Goal: Transaction & Acquisition: Book appointment/travel/reservation

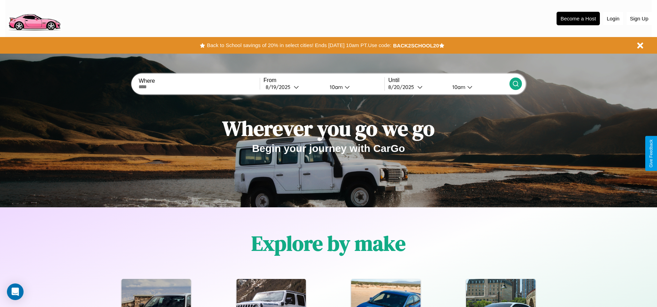
scroll to position [144, 0]
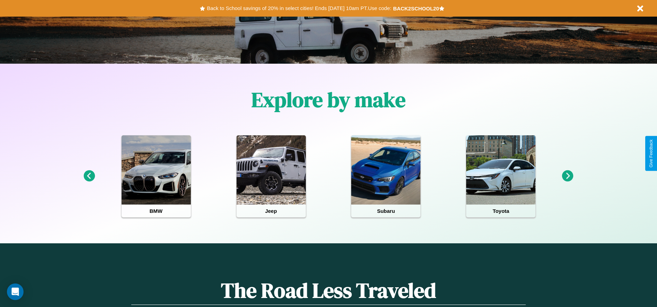
click at [568, 176] on icon at bounding box center [567, 175] width 11 height 11
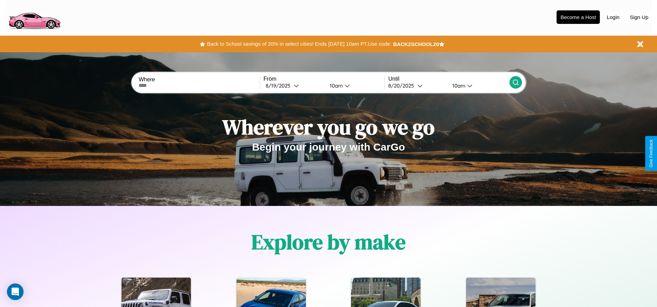
scroll to position [0, 0]
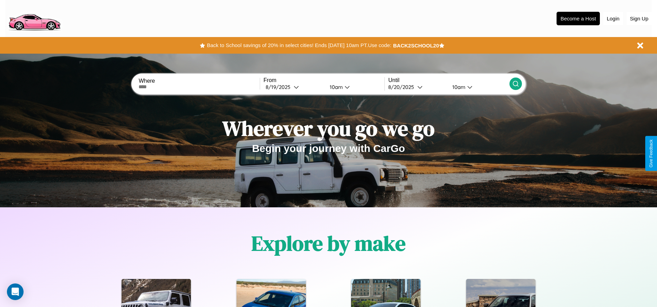
click at [199, 87] on input "text" at bounding box center [199, 87] width 121 height 6
type input "******"
click at [294, 87] on div "[DATE]" at bounding box center [280, 87] width 28 height 7
select select "*"
select select "****"
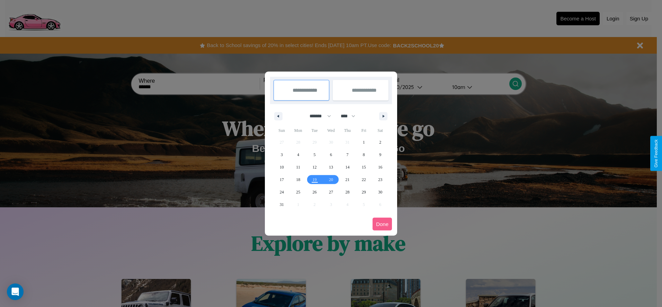
drag, startPoint x: 317, startPoint y: 116, endPoint x: 331, endPoint y: 139, distance: 26.7
click at [317, 116] on select "******* ******** ***** ***** *** **** **** ****** ********* ******* ******** **…" at bounding box center [318, 115] width 29 height 11
select select "*"
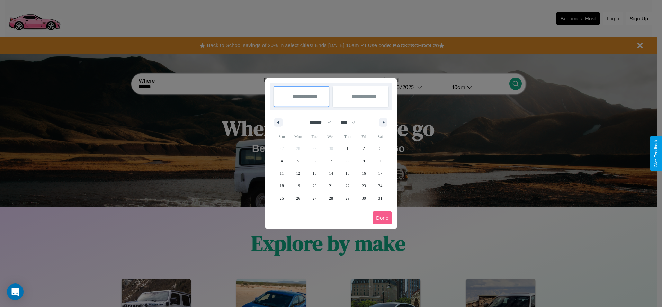
drag, startPoint x: 351, startPoint y: 122, endPoint x: 331, endPoint y: 139, distance: 26.1
click at [351, 122] on select "**** **** **** **** **** **** **** **** **** **** **** **** **** **** **** ****…" at bounding box center [347, 122] width 21 height 11
select select "****"
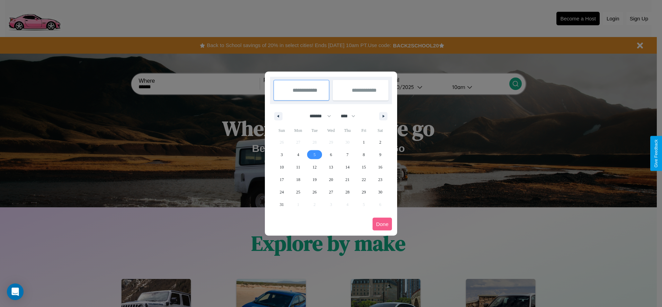
click at [314, 154] on span "5" at bounding box center [315, 155] width 2 height 12
type input "**********"
click at [347, 167] on span "14" at bounding box center [347, 167] width 4 height 12
type input "**********"
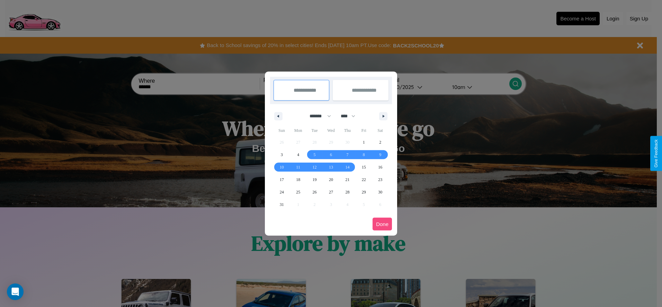
click at [382, 224] on button "Done" at bounding box center [382, 224] width 19 height 13
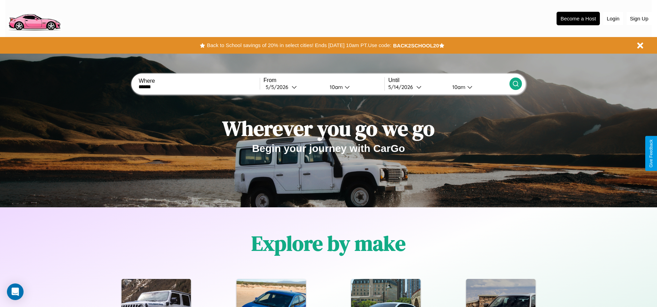
click at [515, 84] on icon at bounding box center [515, 83] width 7 height 7
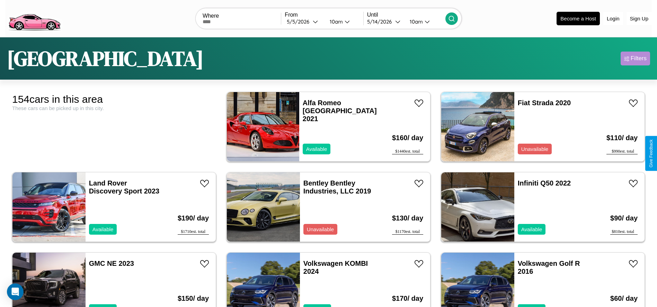
click at [635, 59] on div "Filters" at bounding box center [639, 58] width 16 height 7
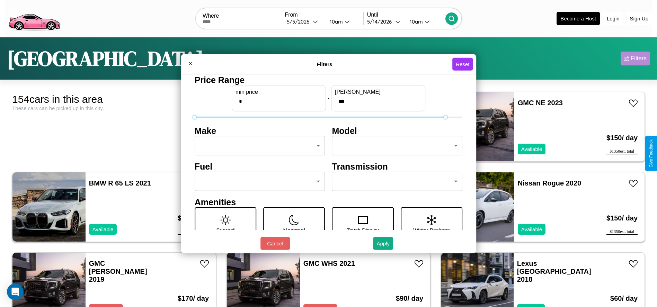
type input "***"
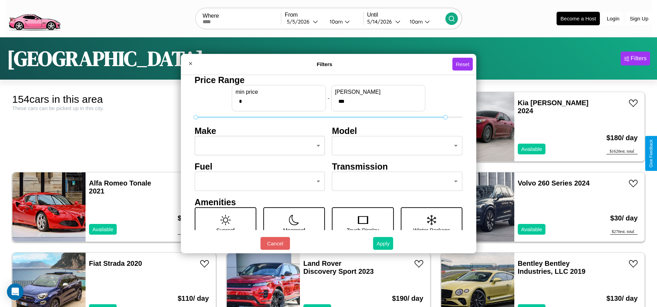
type input "*"
click at [383, 243] on button "Apply" at bounding box center [383, 243] width 20 height 13
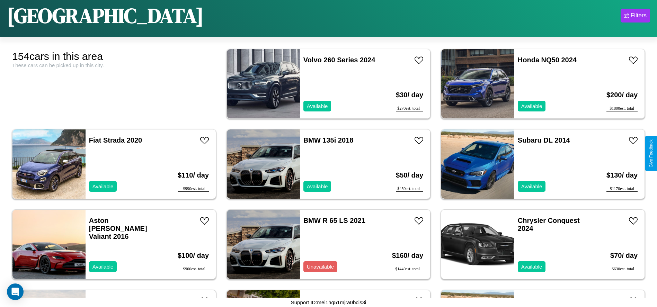
scroll to position [1428, 0]
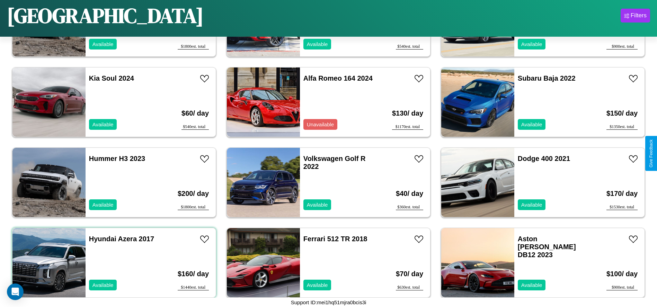
click at [113, 262] on div "Hyundai Azera 2017 Available" at bounding box center [126, 262] width 80 height 69
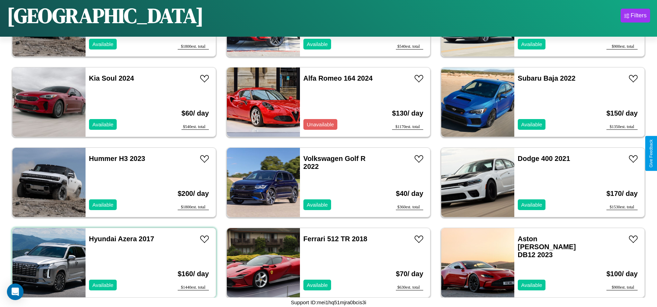
click at [113, 262] on div "Hyundai Azera 2017 Available" at bounding box center [126, 262] width 80 height 69
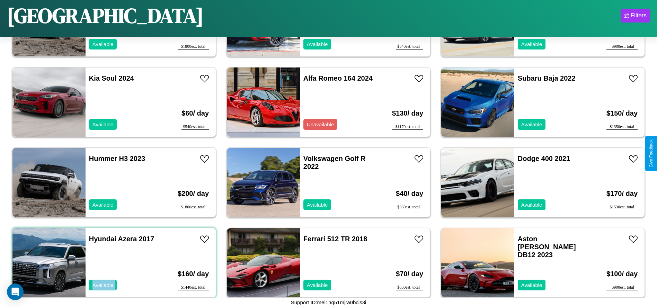
click at [113, 262] on div "Hyundai Azera 2017 Available" at bounding box center [126, 262] width 80 height 69
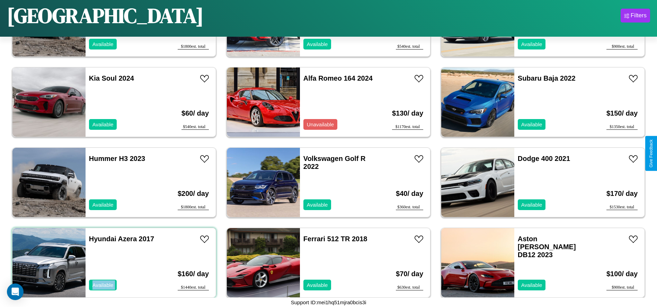
click at [113, 262] on div "Hyundai Azera 2017 Available" at bounding box center [126, 262] width 80 height 69
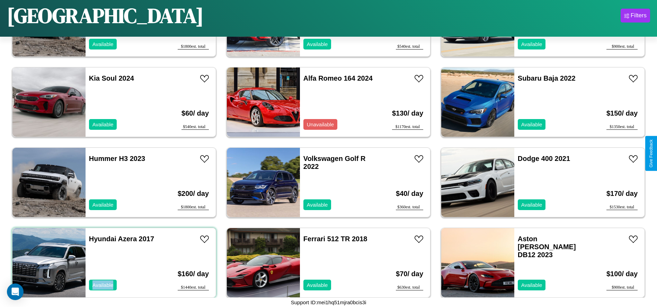
click at [113, 262] on div "Hyundai Azera 2017 Available" at bounding box center [126, 262] width 80 height 69
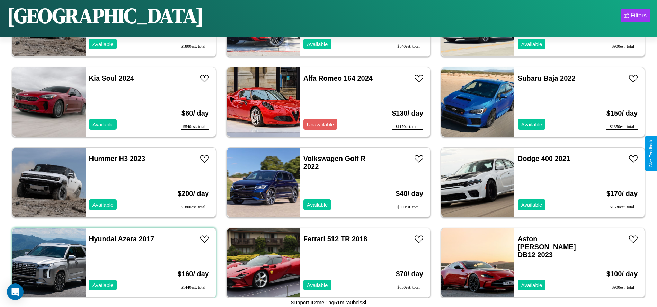
click at [102, 239] on link "Hyundai Azera 2017" at bounding box center [121, 239] width 65 height 8
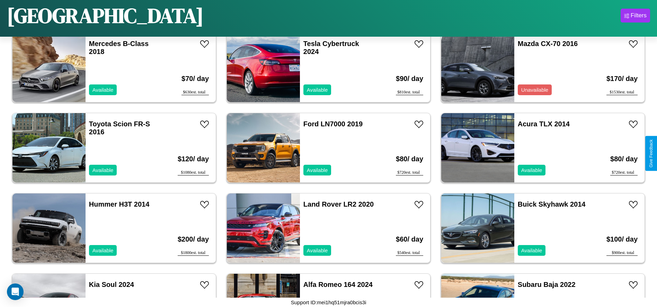
scroll to position [881, 0]
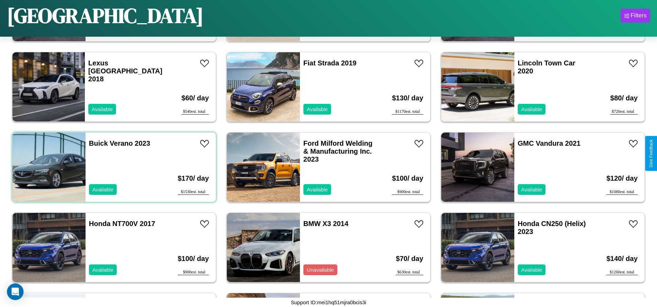
click at [113, 167] on div "Buick Verano 2023 Available" at bounding box center [126, 167] width 80 height 69
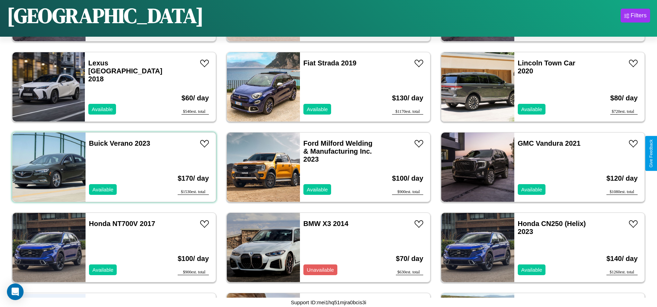
click at [113, 167] on div "Buick Verano 2023 Available" at bounding box center [126, 167] width 80 height 69
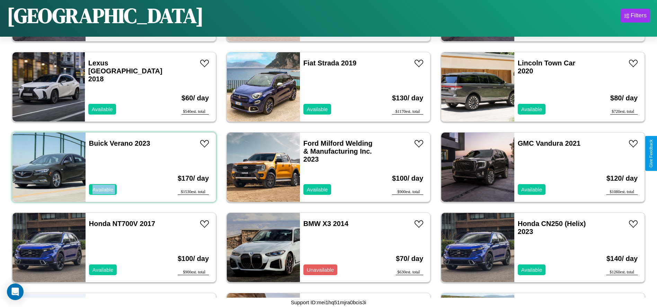
click at [113, 167] on div "Buick Verano 2023 Available" at bounding box center [126, 167] width 80 height 69
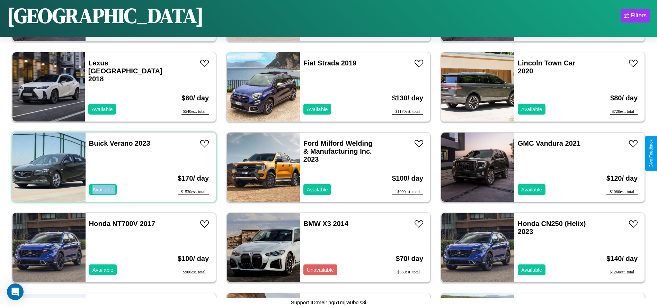
click at [113, 167] on div "Buick Verano 2023 Available" at bounding box center [126, 167] width 80 height 69
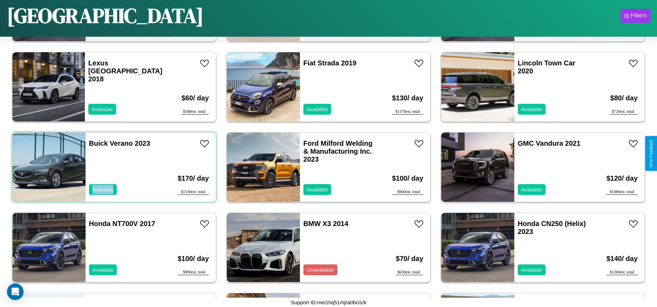
click at [113, 167] on div "Buick Verano 2023 Available" at bounding box center [126, 167] width 80 height 69
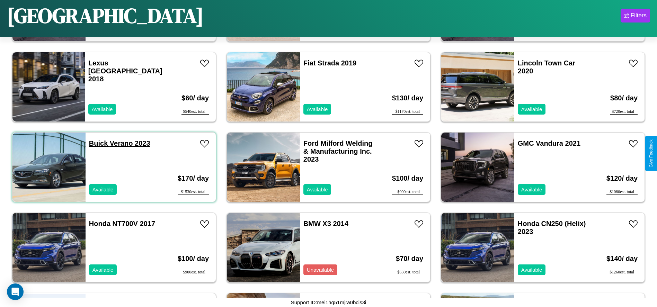
click at [98, 143] on link "Buick Verano 2023" at bounding box center [119, 144] width 61 height 8
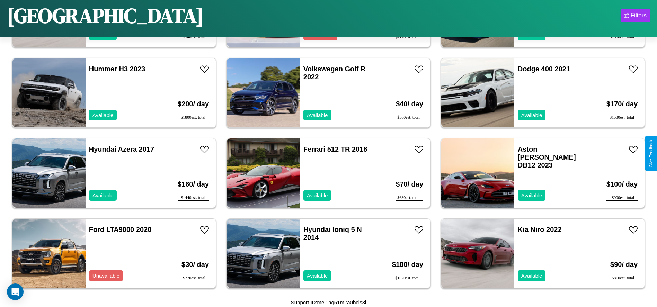
scroll to position [1845, 0]
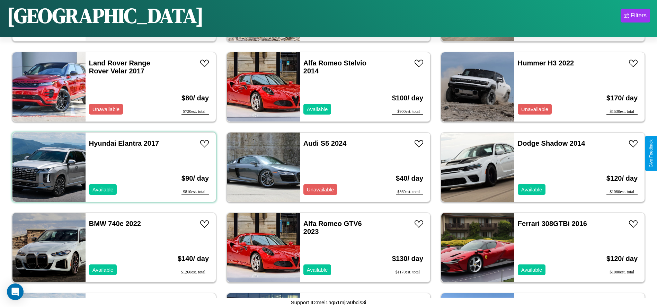
click at [113, 167] on div "Hyundai Elantra 2017 Available" at bounding box center [126, 167] width 80 height 69
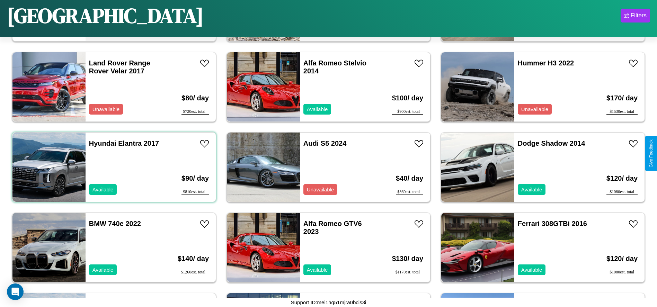
click at [113, 167] on div "Hyundai Elantra 2017 Available" at bounding box center [126, 167] width 80 height 69
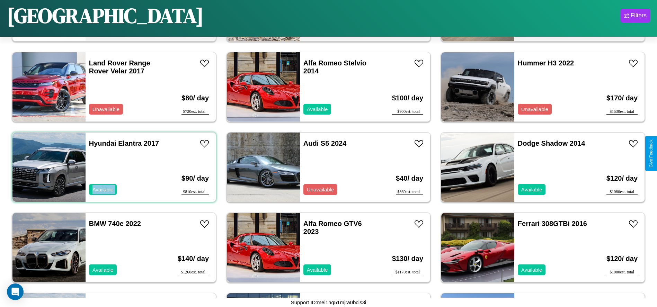
click at [113, 167] on div "Hyundai Elantra 2017 Available" at bounding box center [126, 167] width 80 height 69
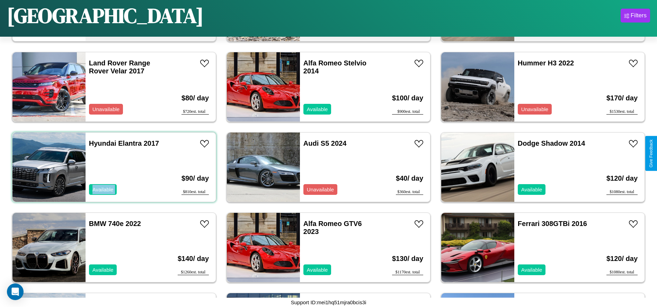
click at [113, 167] on div "Hyundai Elantra 2017 Available" at bounding box center [126, 167] width 80 height 69
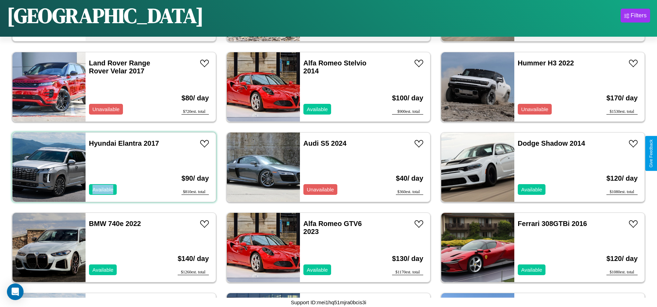
click at [113, 167] on div "Hyundai Elantra 2017 Available" at bounding box center [126, 167] width 80 height 69
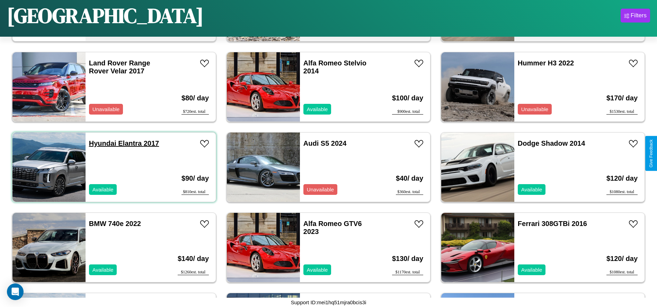
click at [102, 143] on link "Hyundai Elantra 2017" at bounding box center [124, 144] width 70 height 8
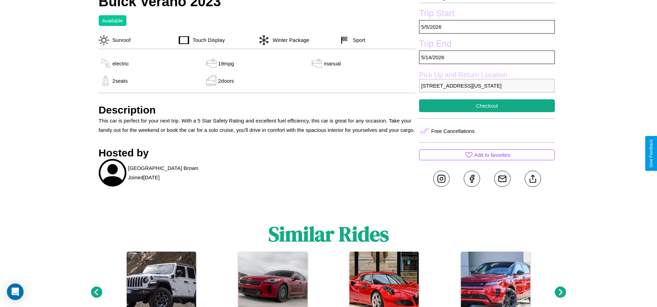
scroll to position [252, 0]
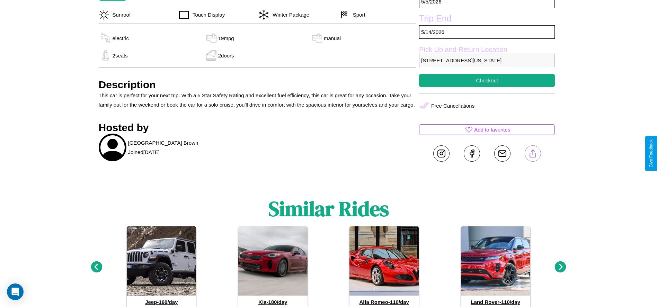
click at [533, 153] on line at bounding box center [533, 152] width 0 height 5
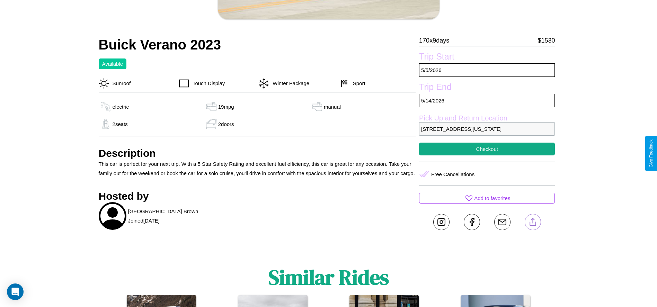
scroll to position [179, 0]
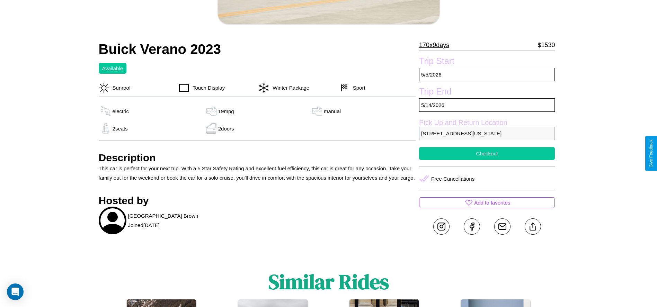
click at [487, 153] on button "Checkout" at bounding box center [487, 153] width 136 height 13
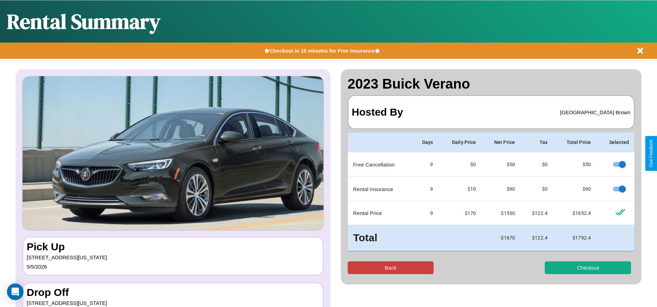
click at [390, 268] on button "Back" at bounding box center [391, 267] width 86 height 13
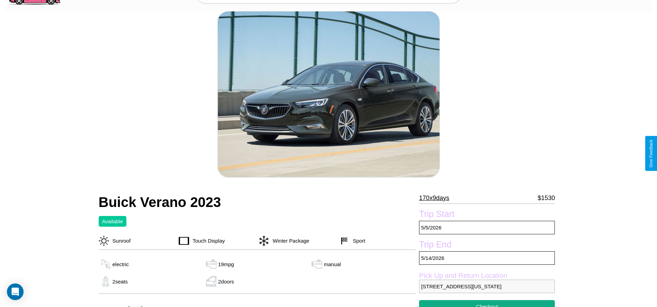
scroll to position [252, 0]
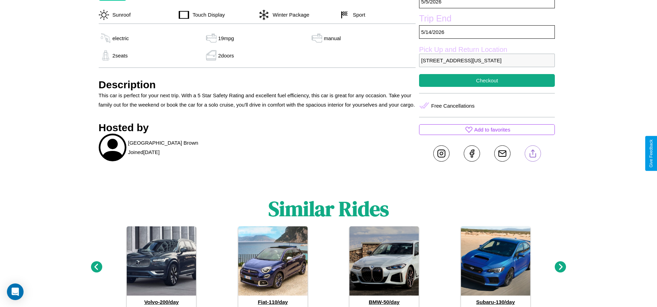
click at [533, 153] on line at bounding box center [533, 152] width 0 height 5
